Goal: Task Accomplishment & Management: Manage account settings

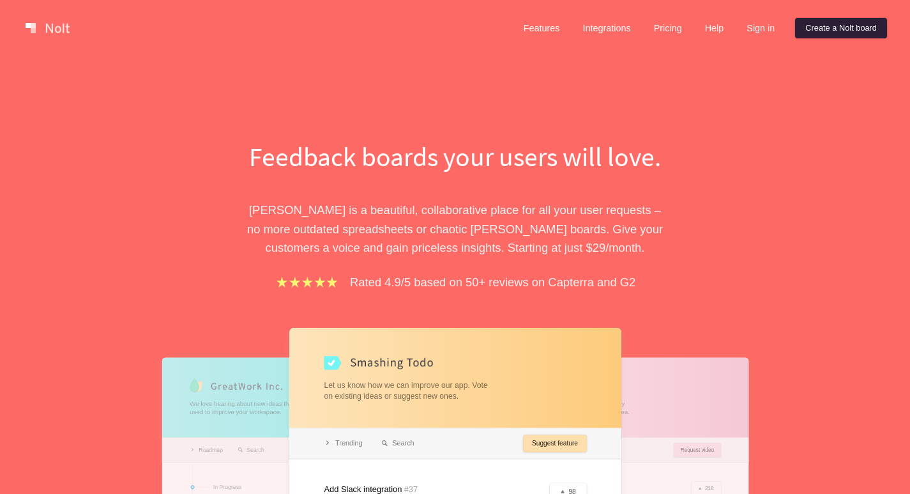
click at [865, 31] on link "Create a Nolt board" at bounding box center [841, 28] width 92 height 20
click at [746, 24] on link "Sign in" at bounding box center [760, 28] width 49 height 20
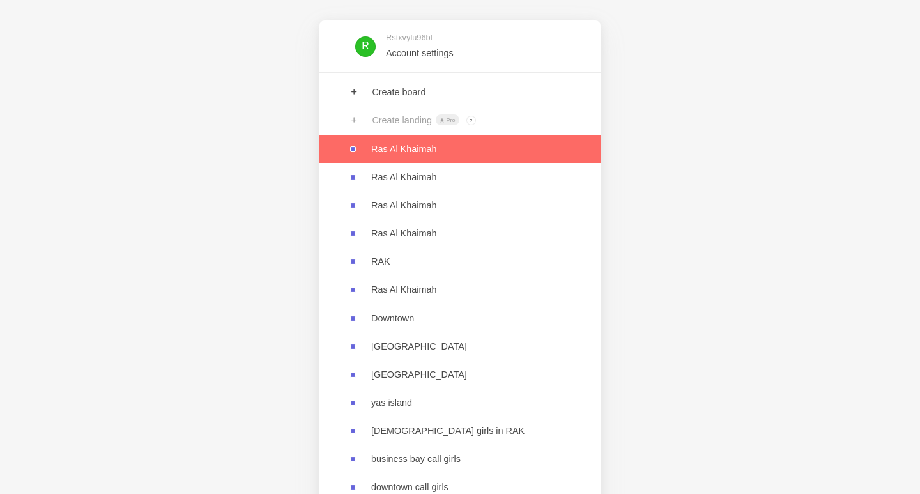
click at [427, 151] on link at bounding box center [459, 149] width 281 height 28
